Goal: Task Accomplishment & Management: Manage account settings

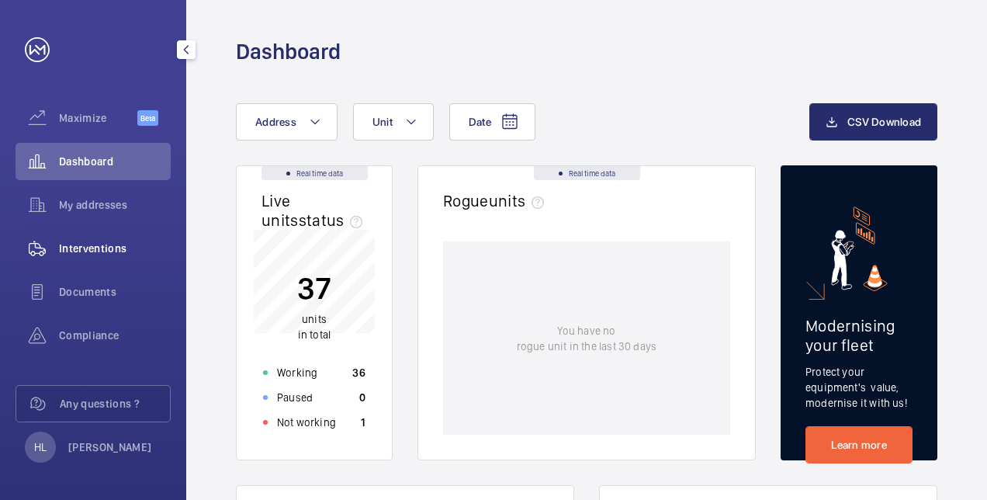
click at [119, 244] on span "Interventions" at bounding box center [115, 249] width 112 height 16
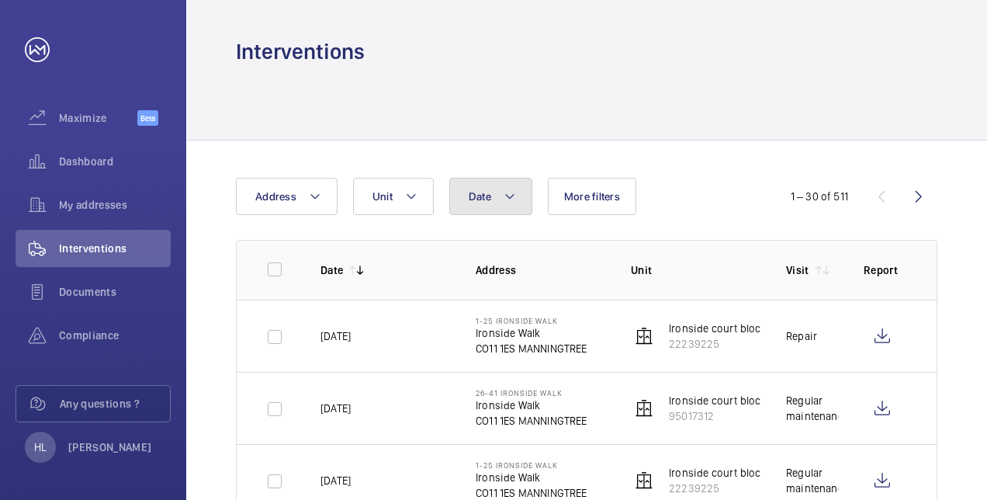
click at [495, 192] on button "Date" at bounding box center [490, 196] width 83 height 37
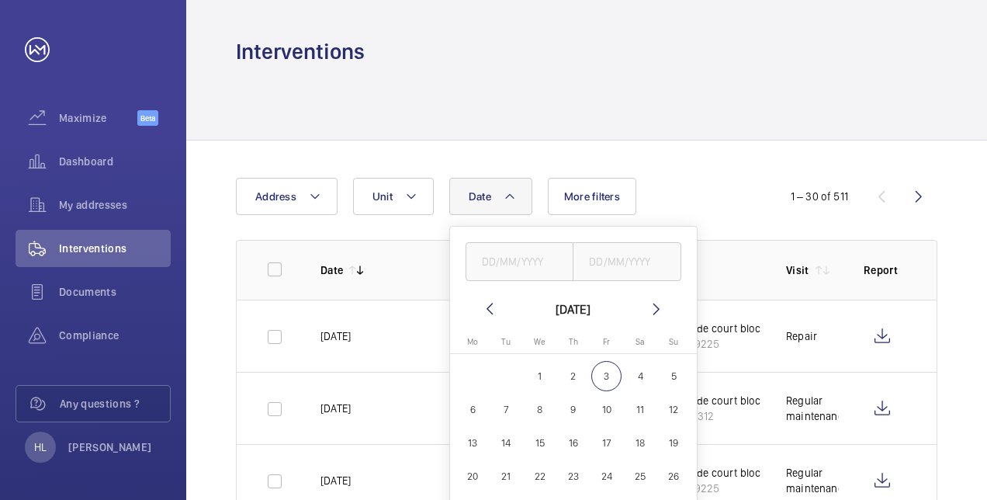
click at [469, 473] on span "20" at bounding box center [473, 477] width 30 height 30
type input "[DATE]"
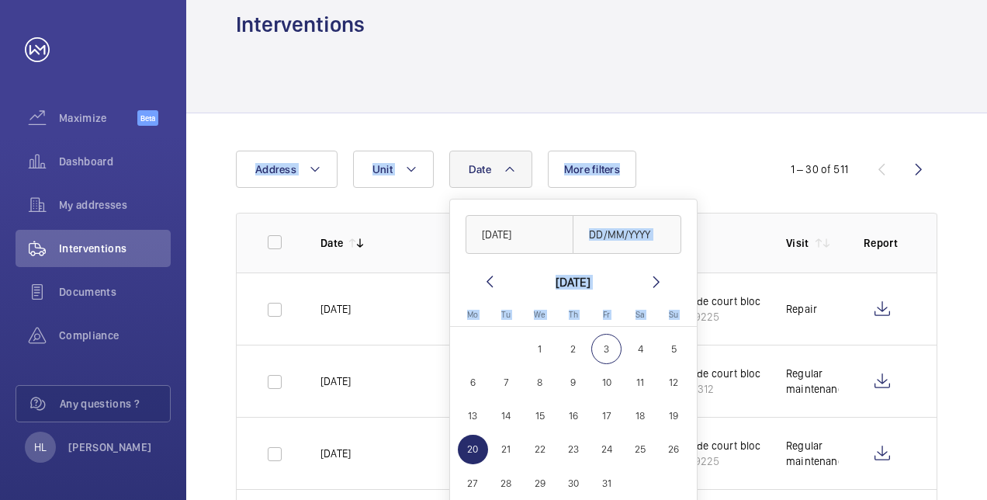
drag, startPoint x: 681, startPoint y: 213, endPoint x: 698, endPoint y: 140, distance: 74.8
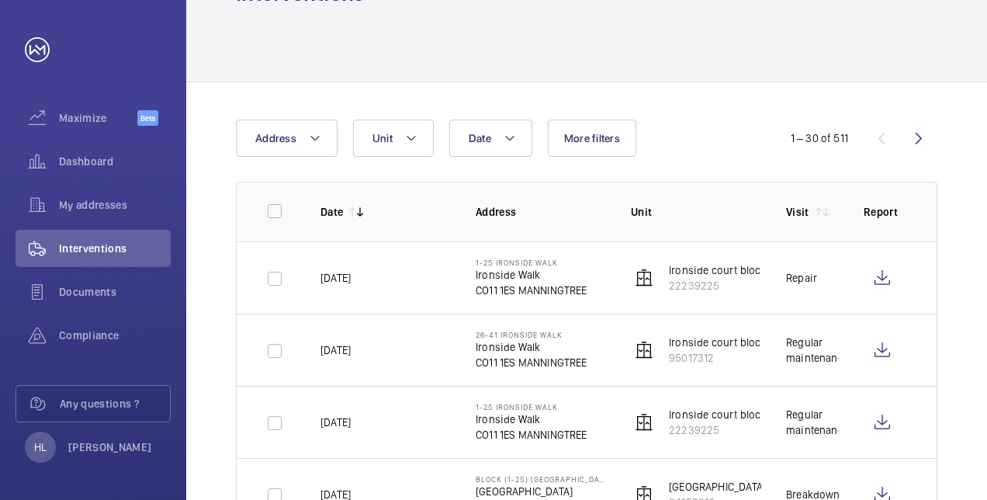
scroll to position [89, 0]
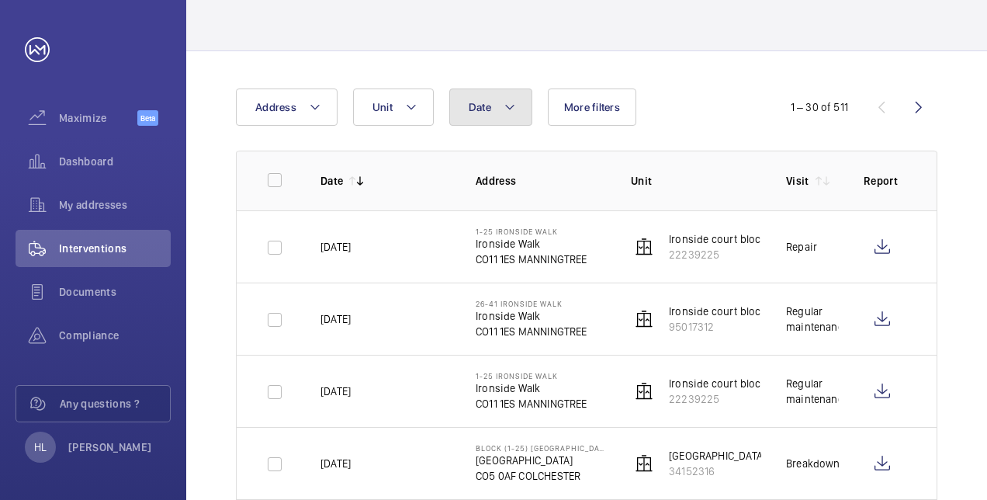
click at [470, 122] on button "Date" at bounding box center [490, 106] width 83 height 37
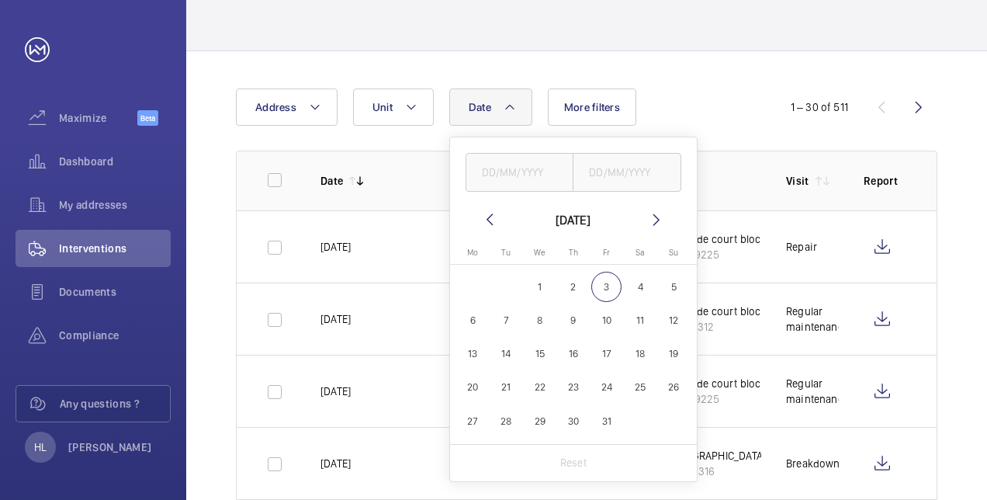
click at [470, 380] on span "20" at bounding box center [473, 388] width 30 height 30
type input "[DATE]"
click at [614, 424] on span "31" at bounding box center [606, 421] width 30 height 30
type input "[DATE]"
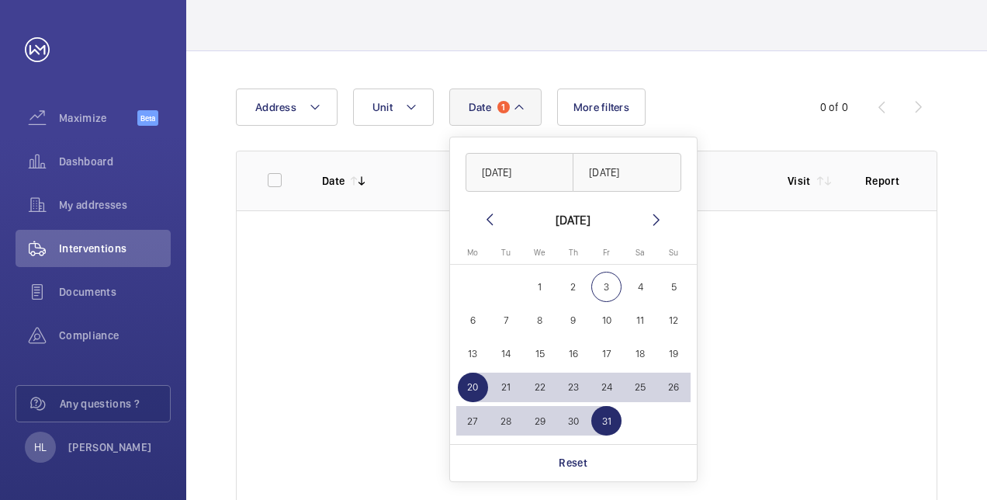
click at [730, 334] on wm-front-table-empty-state "No visit has yet been done." at bounding box center [587, 357] width 700 height 295
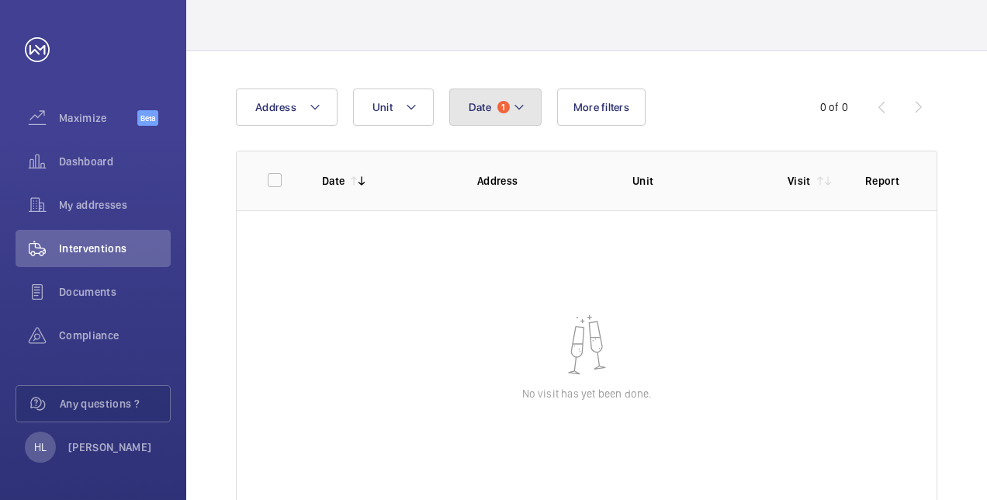
click at [514, 101] on mat-icon at bounding box center [519, 107] width 12 height 19
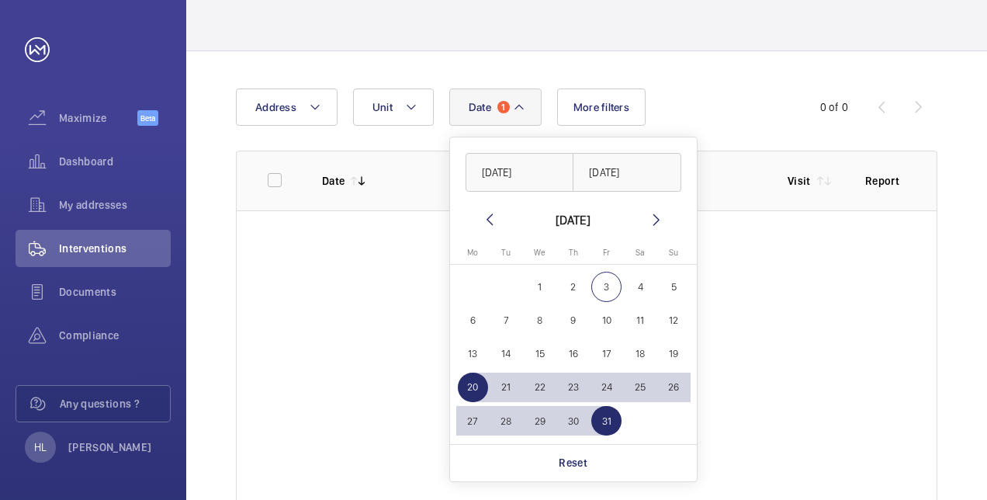
click at [482, 211] on mat-icon at bounding box center [489, 219] width 19 height 19
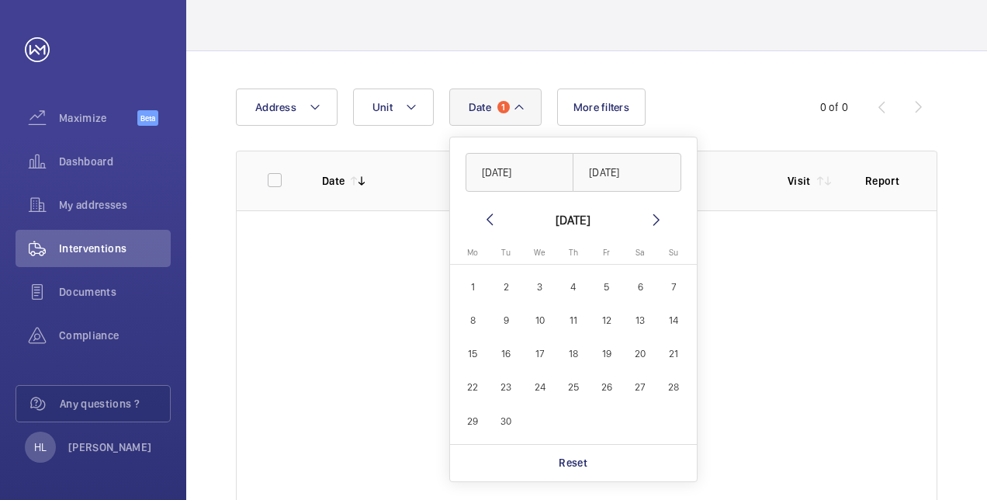
click at [482, 211] on mat-icon at bounding box center [489, 219] width 19 height 19
click at [525, 120] on button "Date 1" at bounding box center [495, 106] width 92 height 37
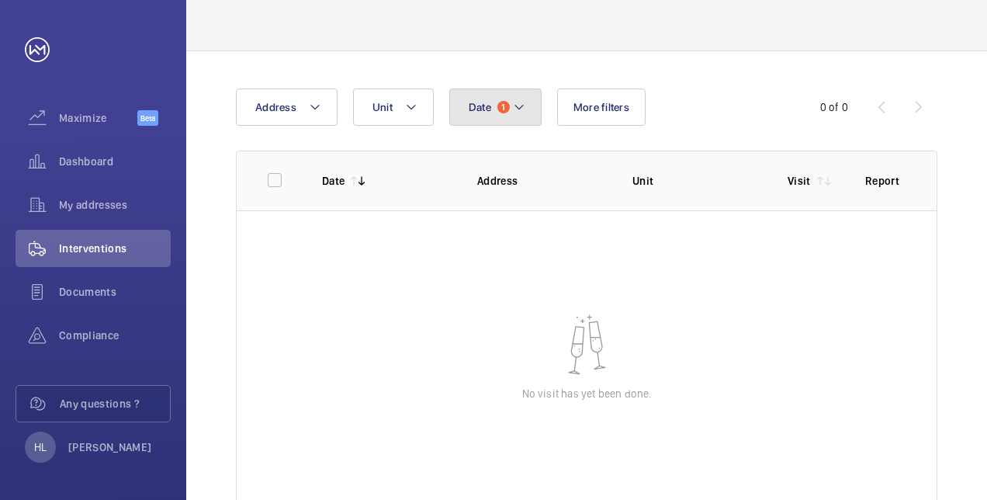
click at [520, 112] on mat-icon at bounding box center [519, 107] width 12 height 19
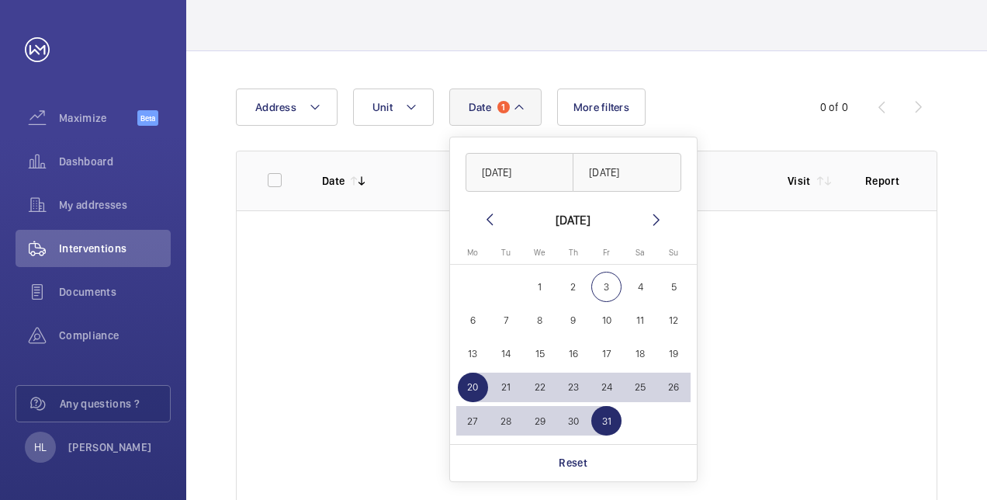
click at [609, 290] on span "3" at bounding box center [606, 287] width 30 height 30
type input "[DATE]"
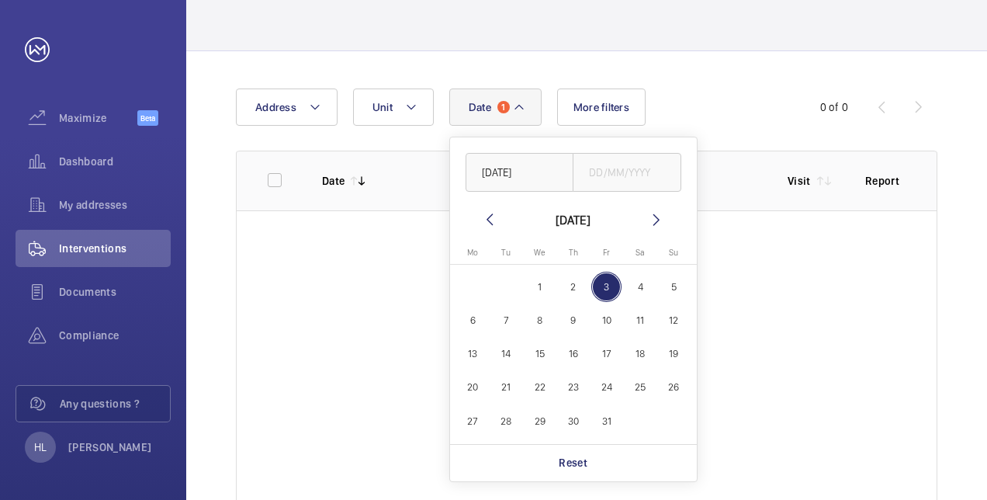
click at [598, 285] on span "3" at bounding box center [606, 287] width 30 height 30
type input "[DATE]"
click at [598, 285] on span "3" at bounding box center [606, 287] width 30 height 30
click at [141, 292] on span "Documents" at bounding box center [115, 292] width 112 height 16
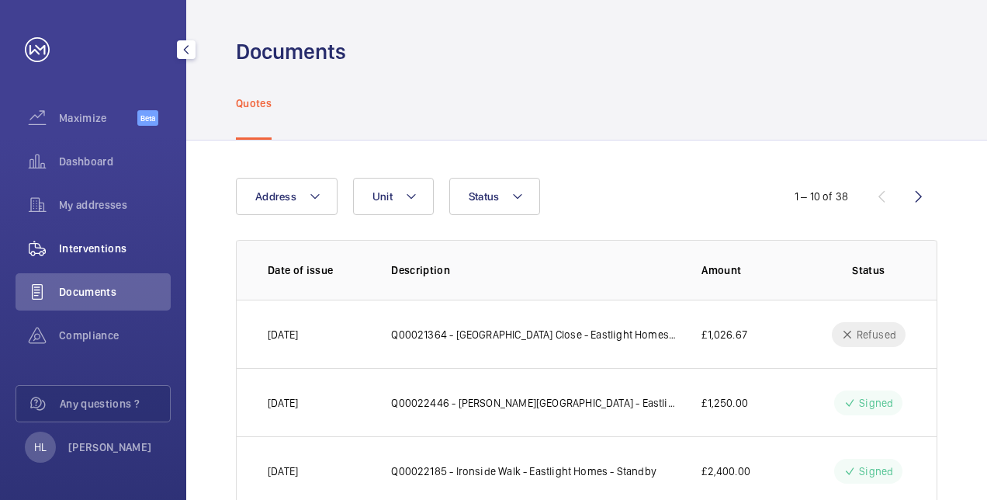
click at [106, 242] on span "Interventions" at bounding box center [115, 249] width 112 height 16
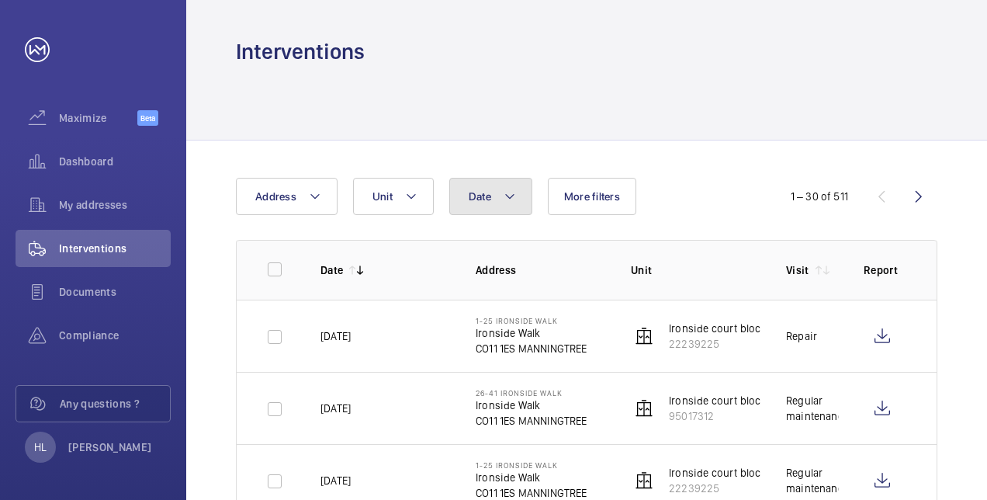
click at [518, 202] on button "Date" at bounding box center [490, 196] width 83 height 37
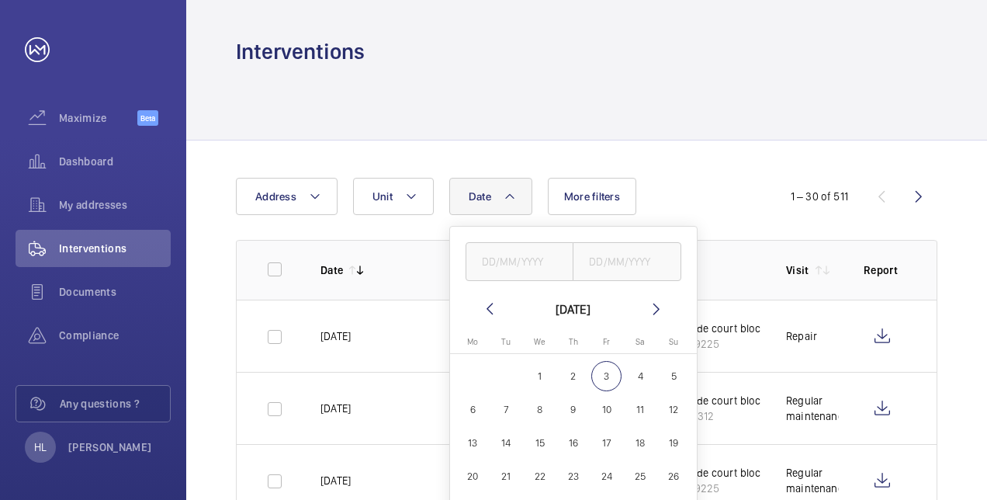
click at [483, 307] on mat-icon at bounding box center [489, 309] width 19 height 19
click at [641, 444] on span "20" at bounding box center [641, 443] width 30 height 30
type input "[DATE]"
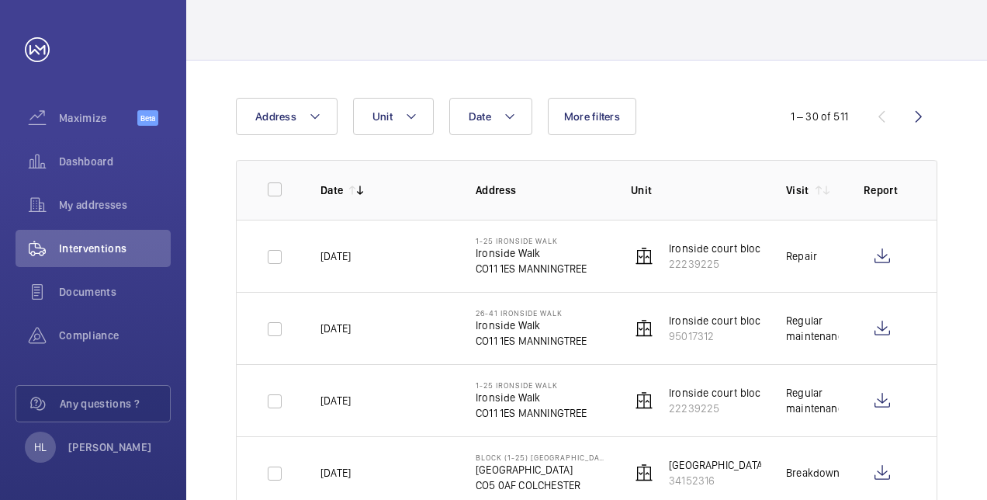
scroll to position [124, 0]
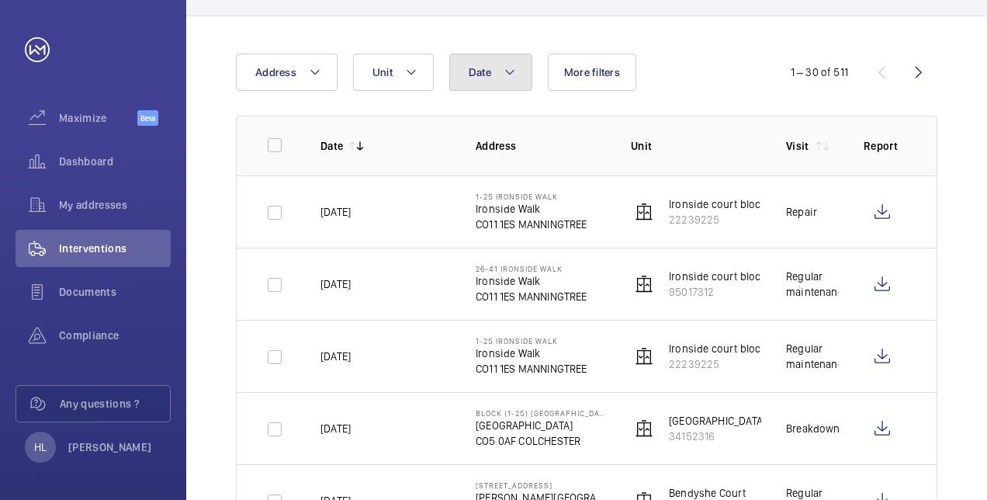
click at [477, 62] on button "Date" at bounding box center [490, 72] width 83 height 37
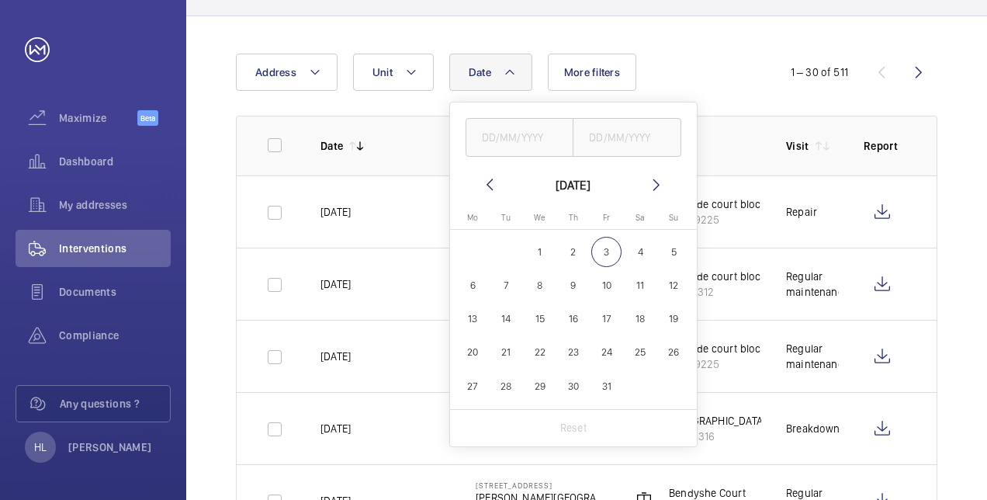
click at [477, 354] on span "20" at bounding box center [473, 353] width 30 height 30
click at [492, 185] on mat-icon at bounding box center [489, 184] width 19 height 19
click at [642, 324] on span "20" at bounding box center [641, 318] width 30 height 30
type input "[DATE]"
click at [506, 387] on span "30" at bounding box center [506, 386] width 30 height 30
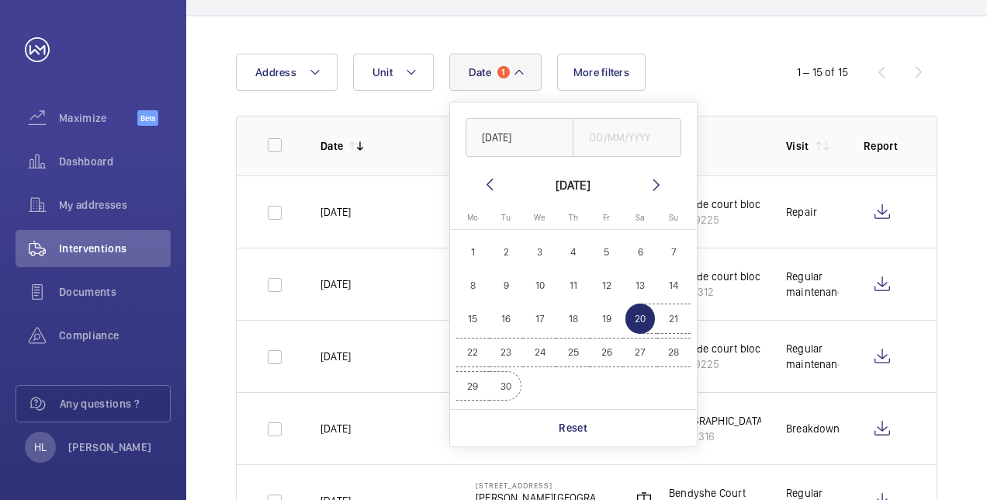
type input "[DATE]"
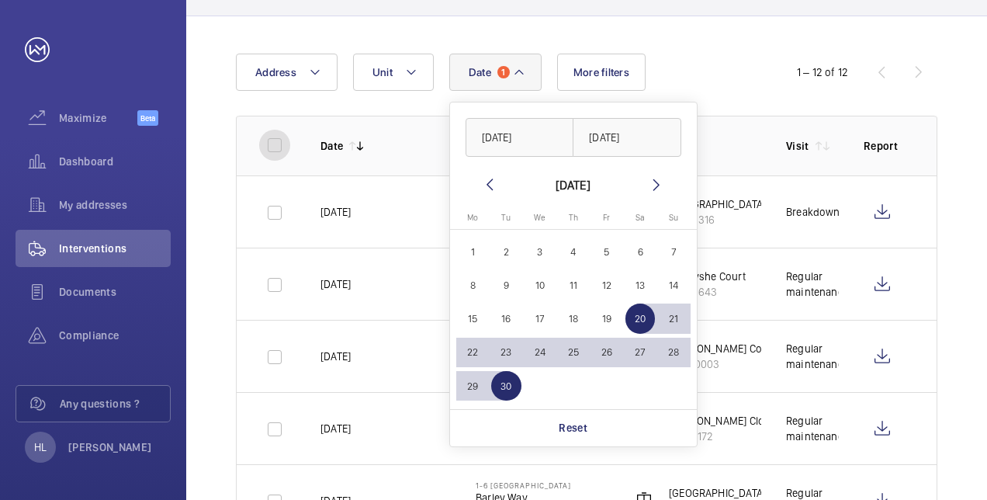
click at [272, 140] on input "checkbox" at bounding box center [274, 145] width 31 height 31
checkbox input "true"
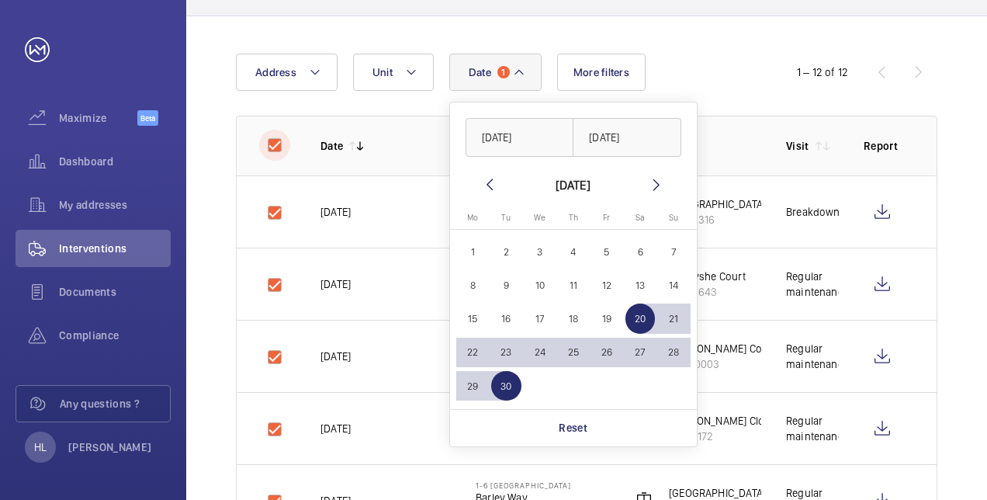
checkbox input "true"
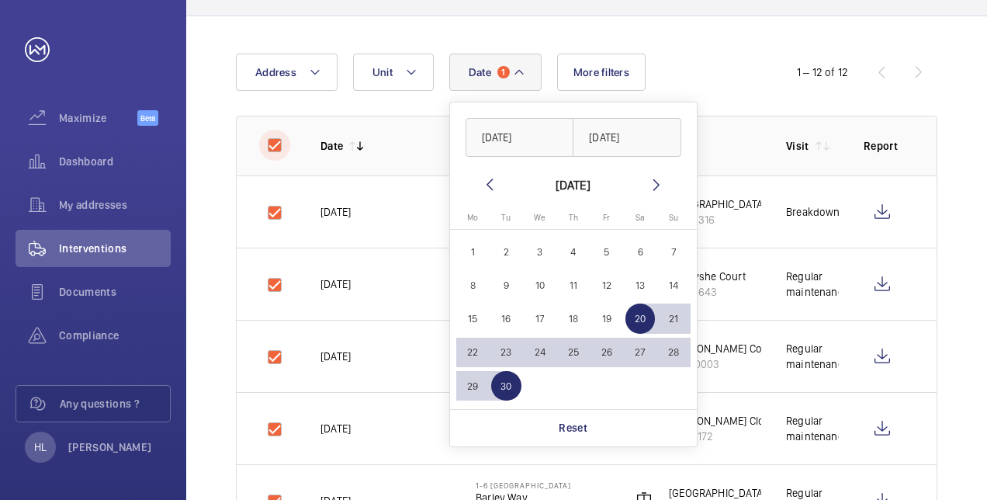
checkbox input "true"
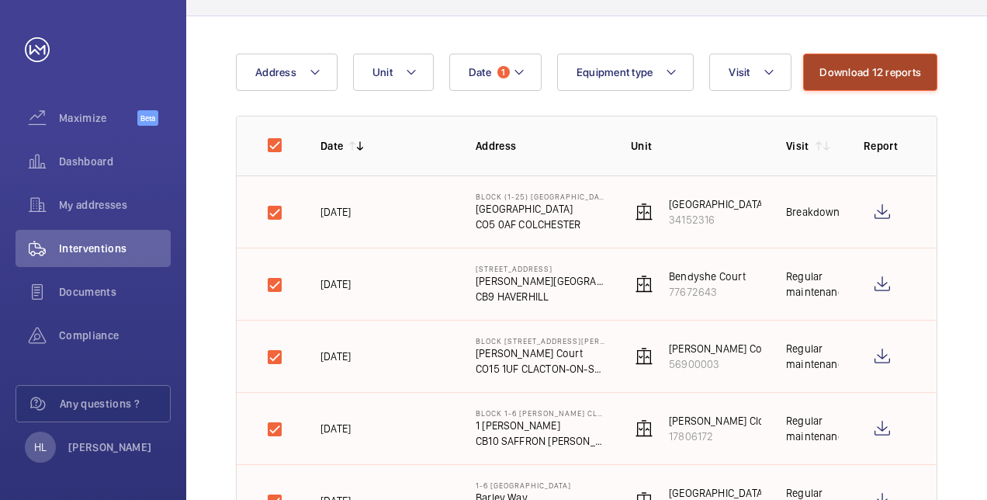
click at [876, 65] on button "Download 12 reports" at bounding box center [870, 72] width 134 height 37
